Goal: Task Accomplishment & Management: Use online tool/utility

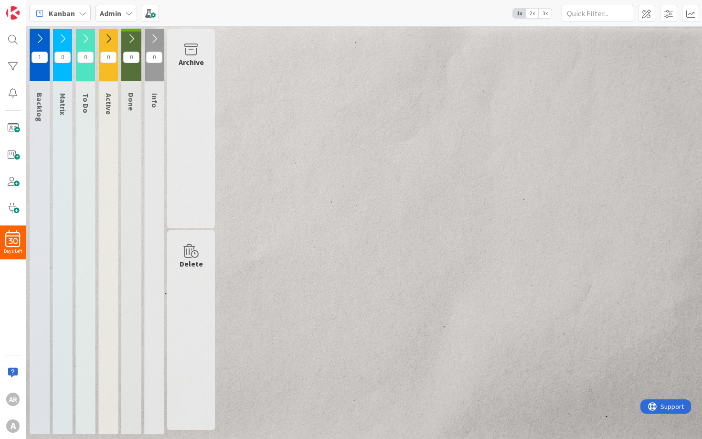
click at [105, 40] on icon at bounding box center [108, 38] width 11 height 11
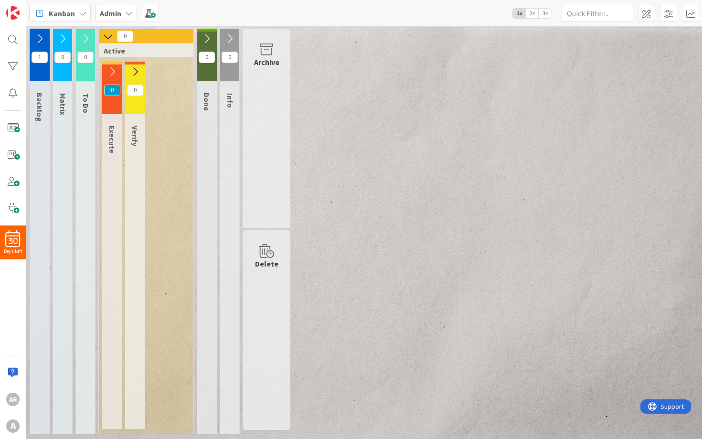
click at [137, 74] on icon at bounding box center [135, 71] width 11 height 11
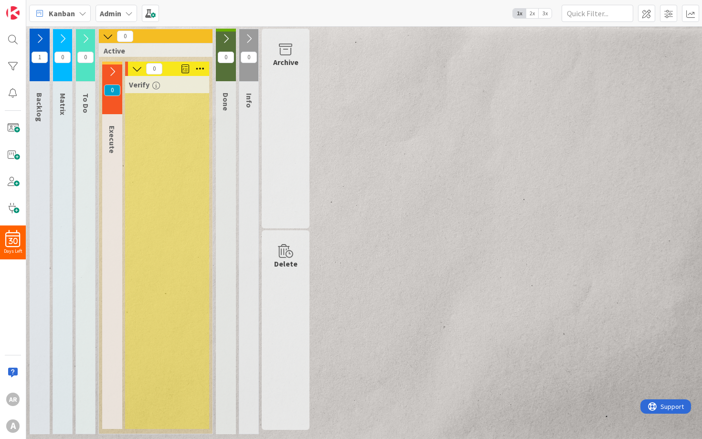
click at [548, 13] on span "3x" at bounding box center [544, 14] width 13 height 10
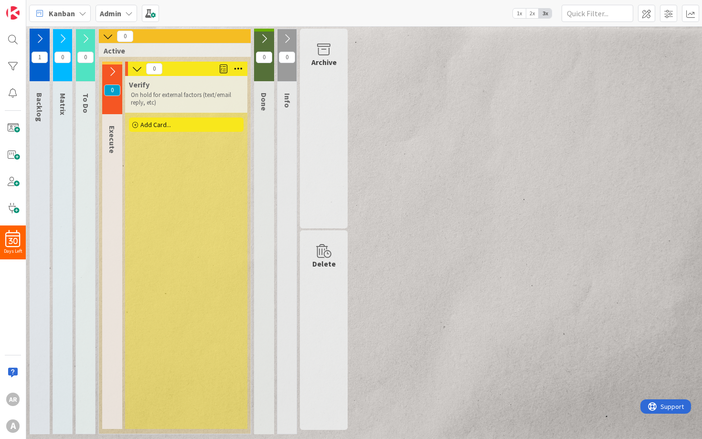
click at [146, 127] on span "Add Card..." at bounding box center [155, 124] width 31 height 9
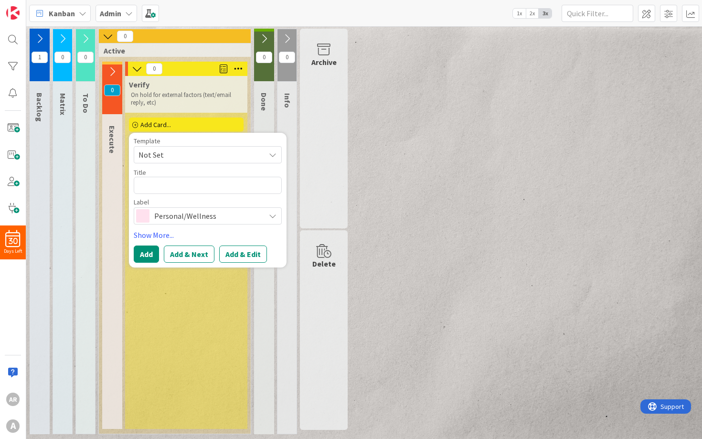
click at [145, 157] on span "Not Set" at bounding box center [197, 154] width 119 height 12
click at [148, 156] on span "Not Set" at bounding box center [197, 154] width 119 height 12
click at [144, 191] on textarea at bounding box center [208, 185] width 148 height 17
click at [159, 189] on textarea at bounding box center [208, 185] width 148 height 17
type textarea "x"
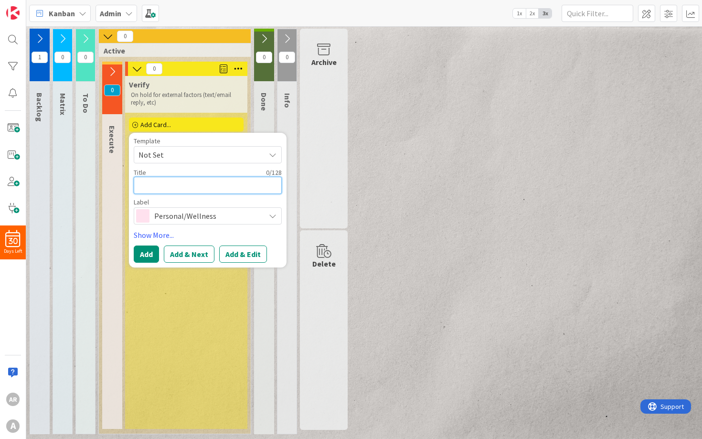
type textarea "R"
type textarea "x"
type textarea "Re"
type textarea "x"
type textarea "Rec"
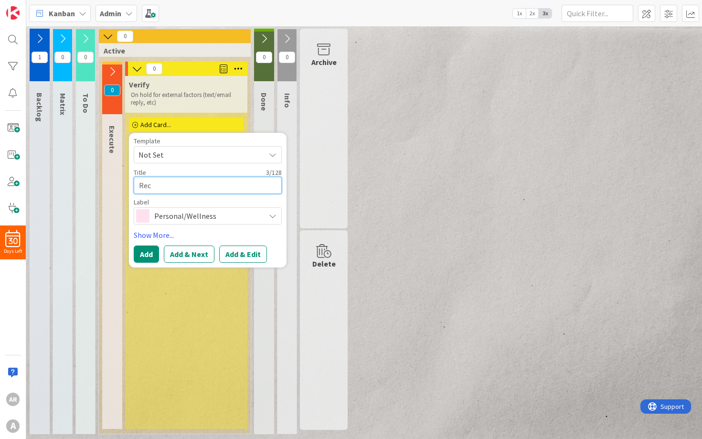
type textarea "x"
type textarea "Recy"
type textarea "x"
type textarea "Recyc"
type textarea "x"
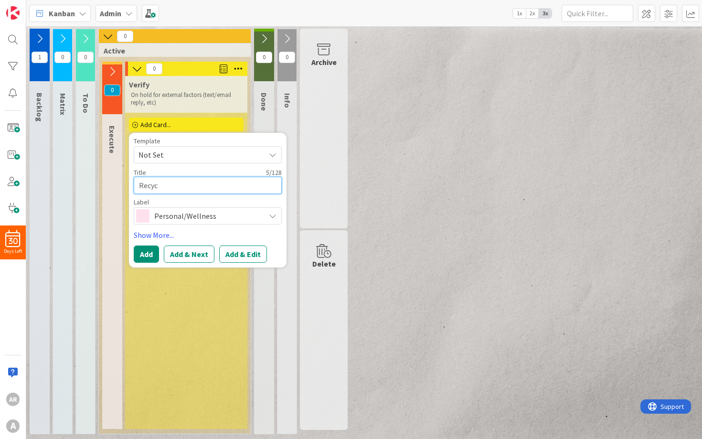
type textarea "Recycl"
type textarea "x"
type textarea "Recycle"
type textarea "x"
type textarea "Recycle"
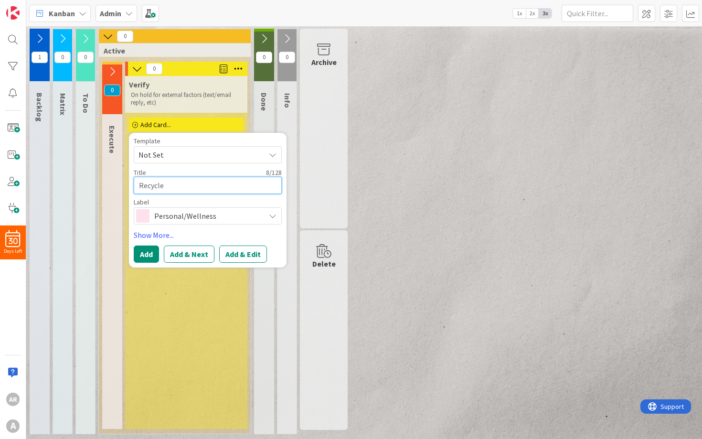
type textarea "x"
type textarea "Recycle N"
type textarea "x"
type textarea "Recycle Ne"
type textarea "x"
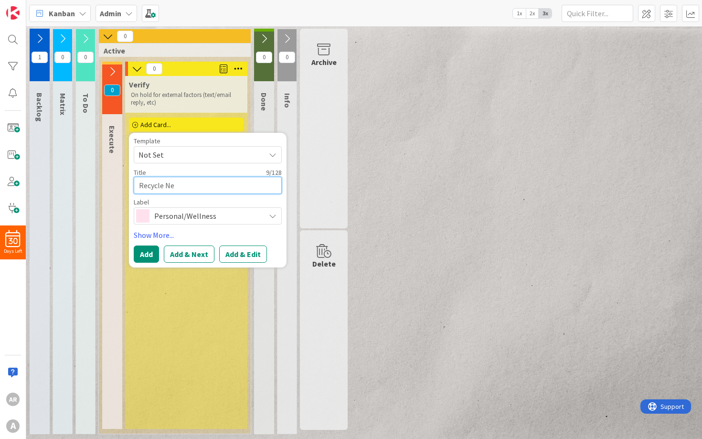
type textarea "Recycle Ner"
type textarea "x"
type textarea "Recycle [PERSON_NAME]"
type textarea "x"
type textarea "Recycle Neriv"
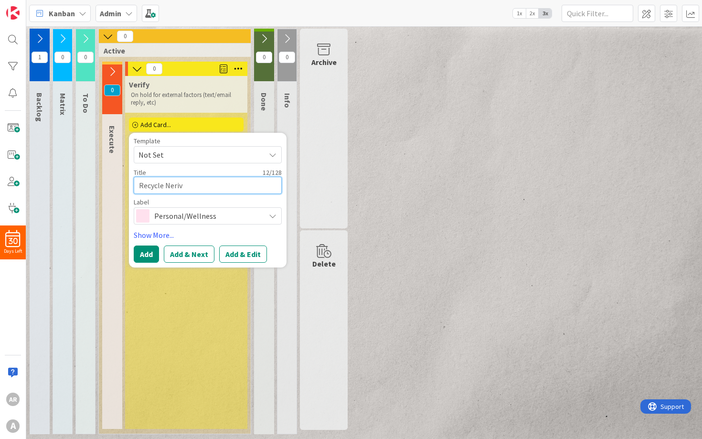
type textarea "x"
type textarea "Recycle Nerivi"
type textarea "x"
type textarea "Recycle Nerivio"
type textarea "x"
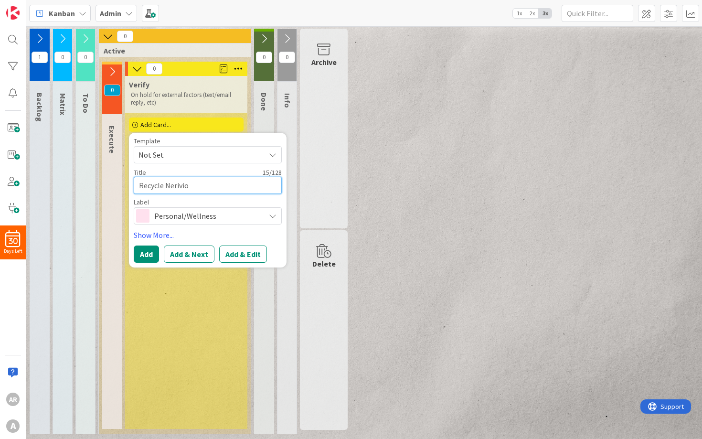
type textarea "Recycle Nerivio"
type textarea "x"
type textarea "Recycle Nerivio D"
type textarea "x"
type textarea "Recycle Nerivio De"
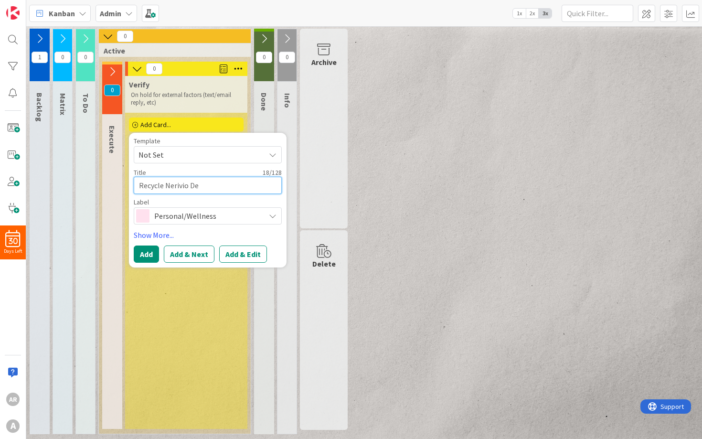
type textarea "x"
type textarea "Recycle Nerivio Dev"
type textarea "x"
type textarea "Recycle [PERSON_NAME]"
type textarea "x"
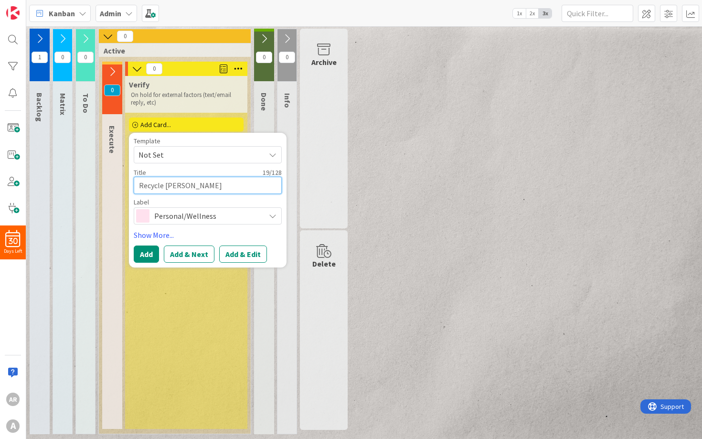
type textarea "Recycle Nerivio Devic"
type textarea "x"
type textarea "Recycle Nerivio Device"
type textarea "x"
type textarea "Recycle Nerivio Devices"
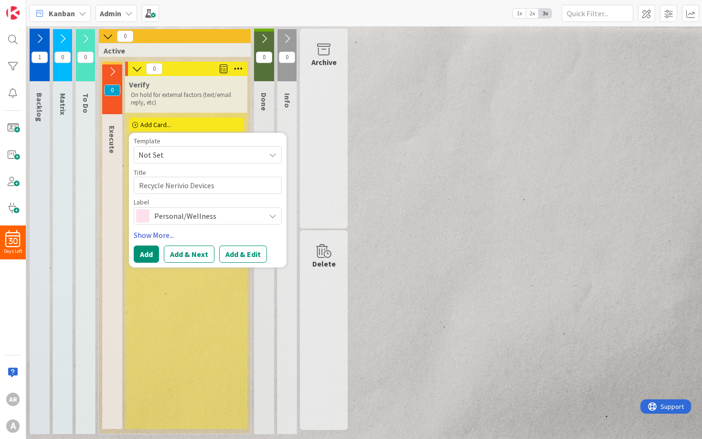
click at [161, 237] on link "Show More..." at bounding box center [208, 234] width 148 height 11
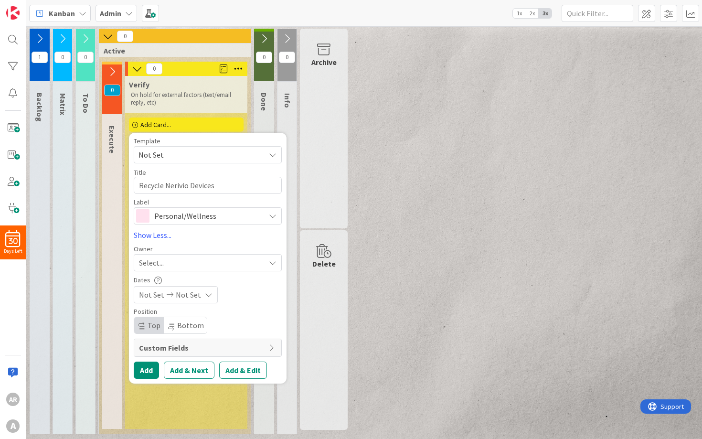
click at [167, 343] on div "Custom Fields" at bounding box center [207, 347] width 147 height 17
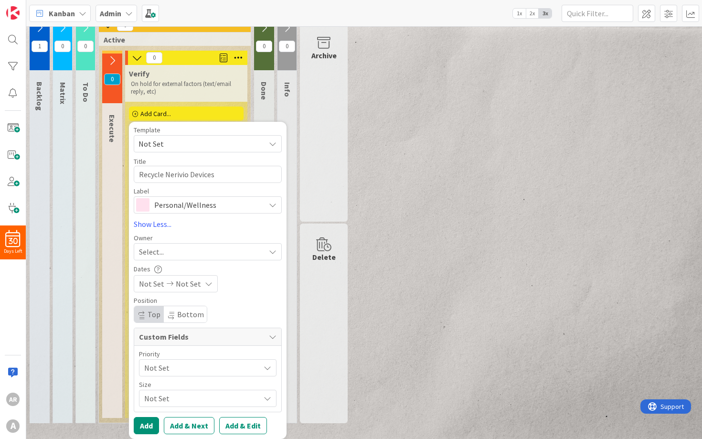
scroll to position [12, 0]
click at [177, 370] on span "Not Set" at bounding box center [199, 367] width 111 height 13
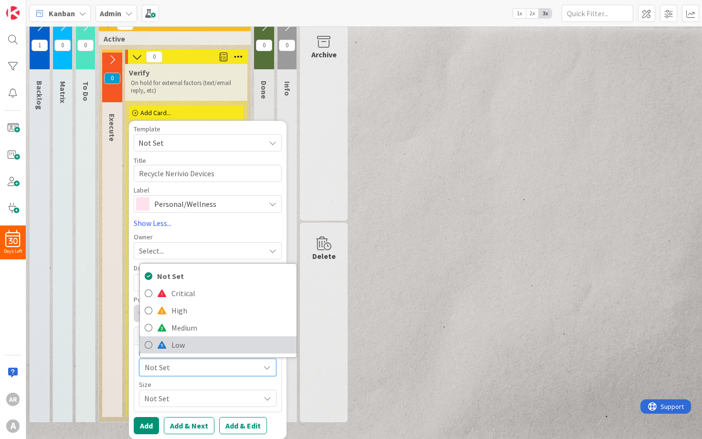
click at [188, 346] on span "Low" at bounding box center [231, 344] width 120 height 14
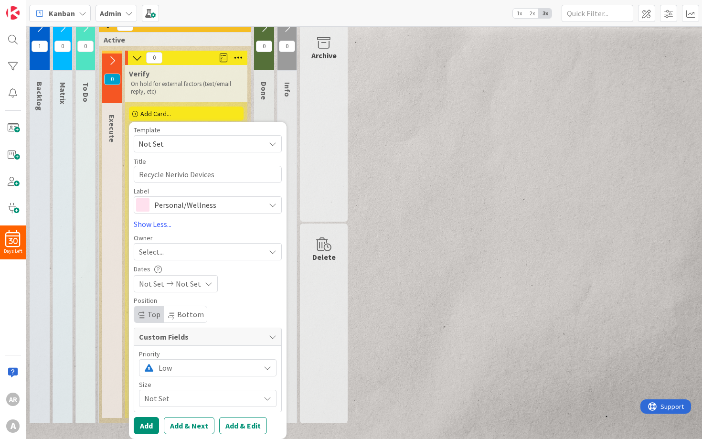
click at [184, 394] on span "Not Set" at bounding box center [199, 397] width 111 height 13
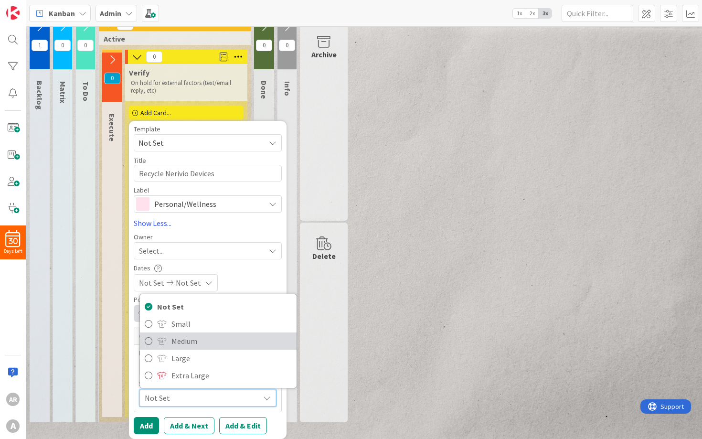
click at [193, 340] on span "Medium" at bounding box center [231, 341] width 120 height 14
type textarea "x"
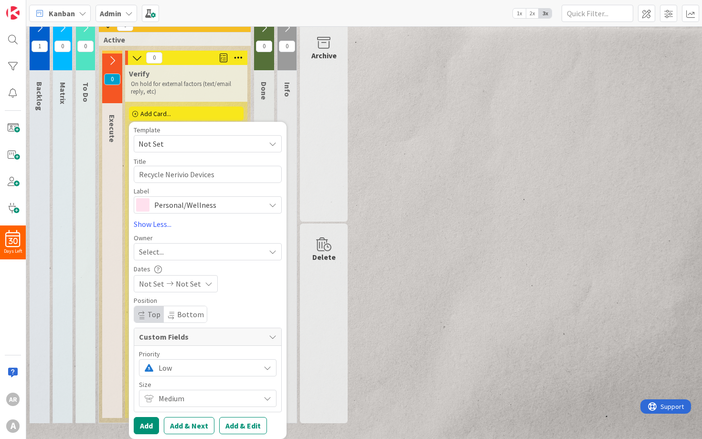
scroll to position [0, 0]
click at [145, 422] on button "Add" at bounding box center [146, 425] width 25 height 17
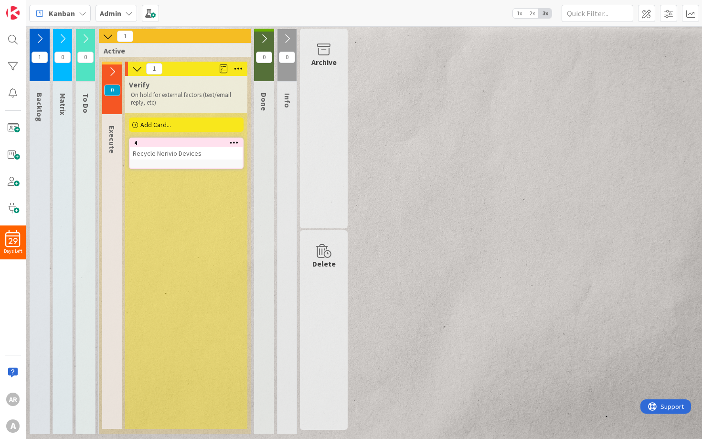
click at [137, 70] on icon at bounding box center [137, 68] width 11 height 11
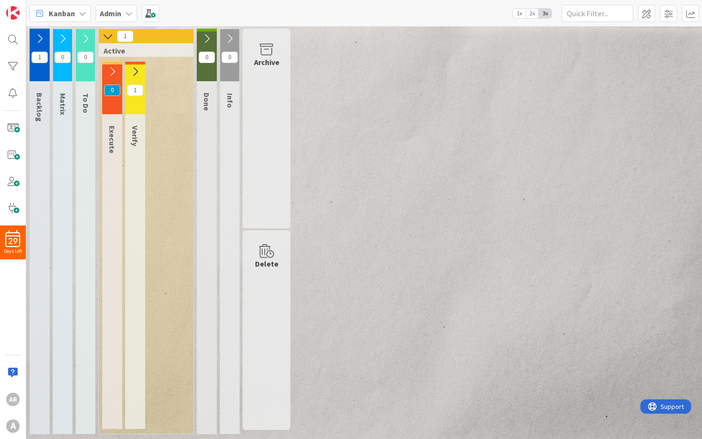
click at [110, 39] on icon at bounding box center [108, 36] width 11 height 11
